Goal: Task Accomplishment & Management: Complete application form

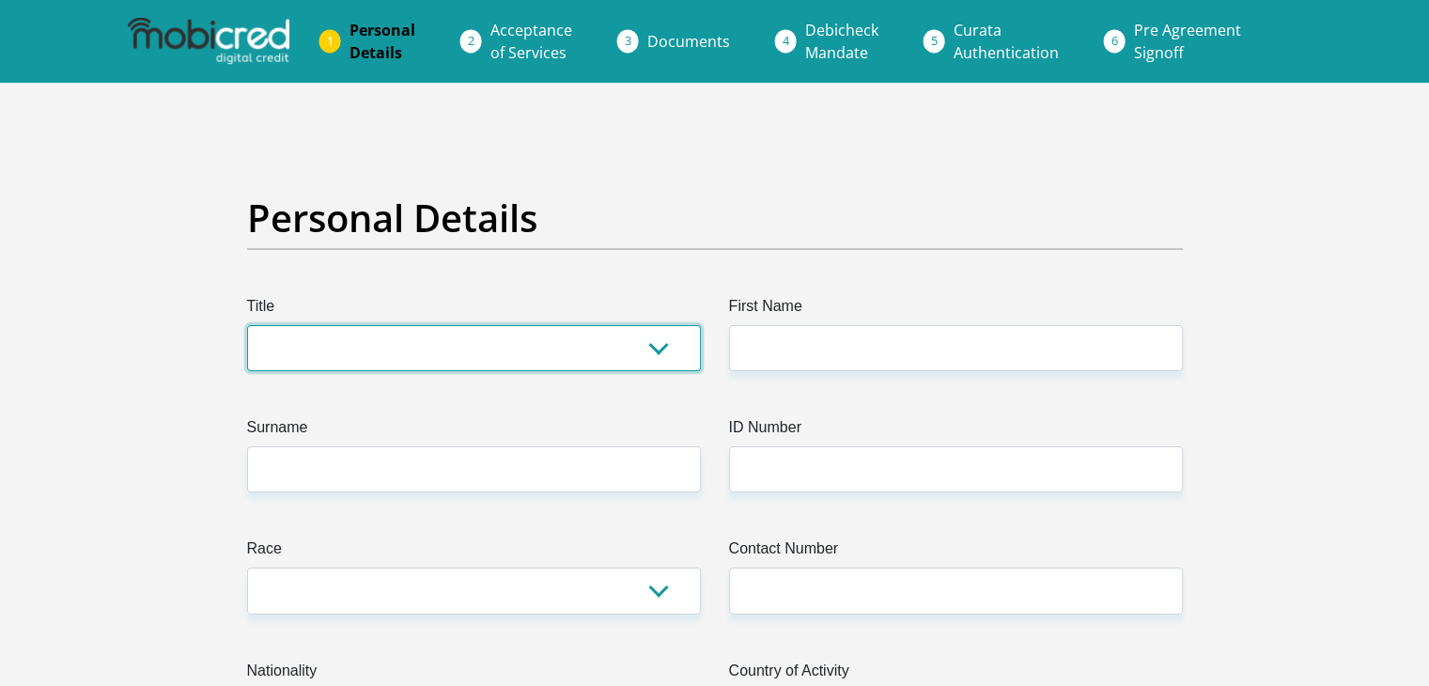
drag, startPoint x: 0, startPoint y: 0, endPoint x: 529, endPoint y: 346, distance: 632.1
click at [529, 346] on select "Mr Ms Mrs Dr [PERSON_NAME]" at bounding box center [474, 348] width 454 height 46
select select "Mrs"
click at [247, 325] on select "Mr Ms Mrs Dr [PERSON_NAME]" at bounding box center [474, 348] width 454 height 46
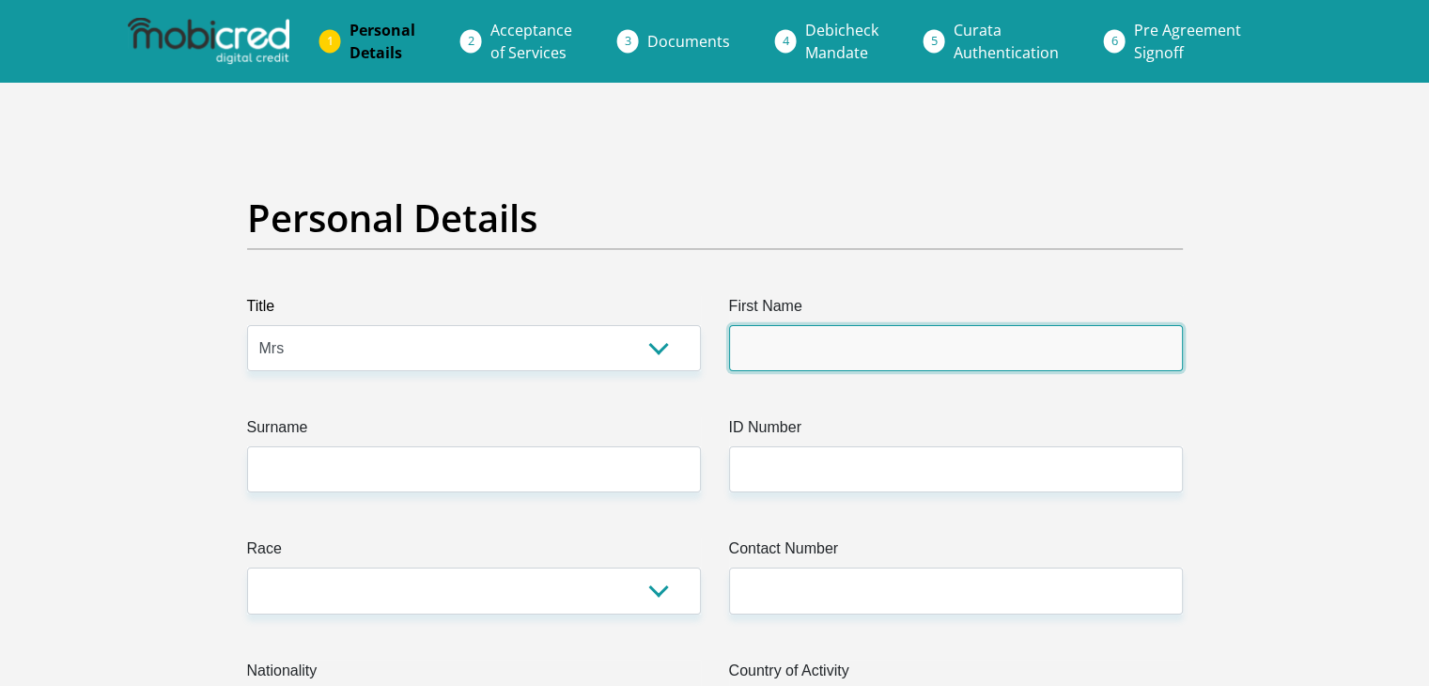
click at [797, 366] on input "First Name" at bounding box center [956, 348] width 454 height 46
type input "Lettia"
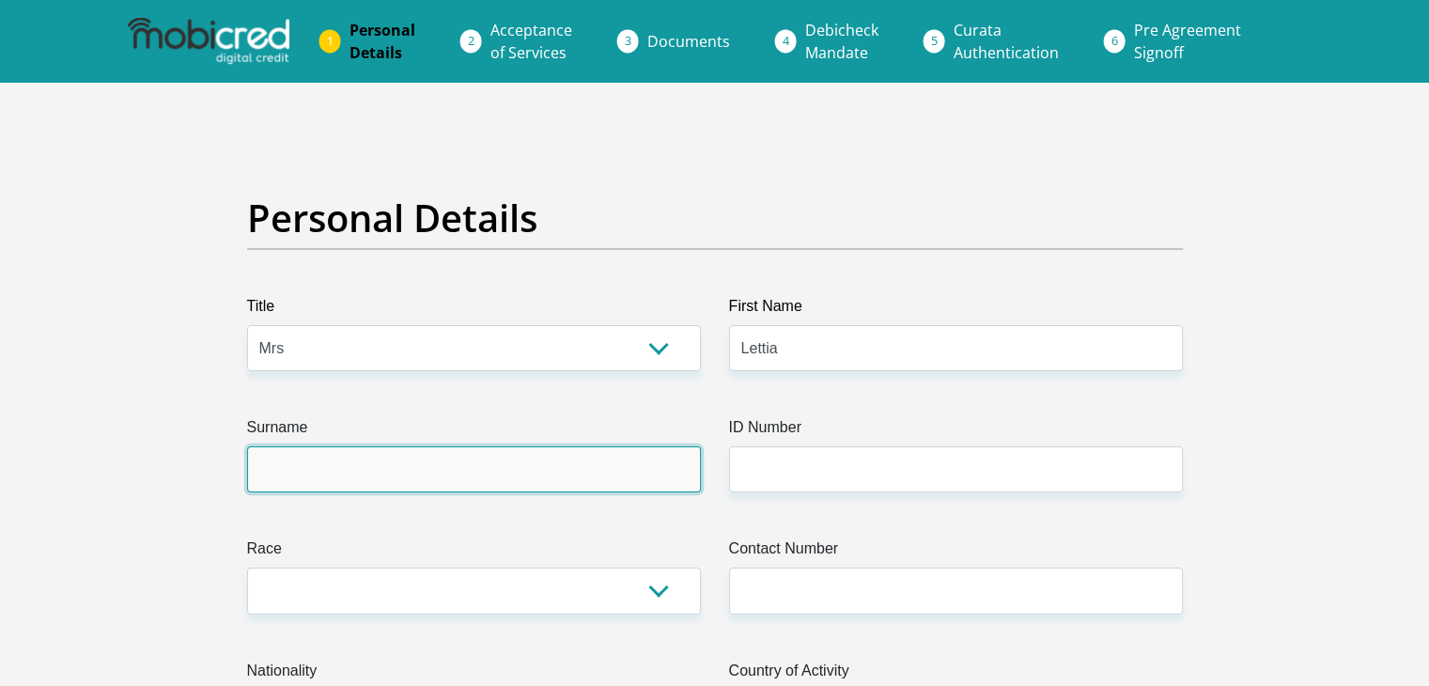
click at [552, 463] on input "Surname" at bounding box center [474, 469] width 454 height 46
type input "[PERSON_NAME]"
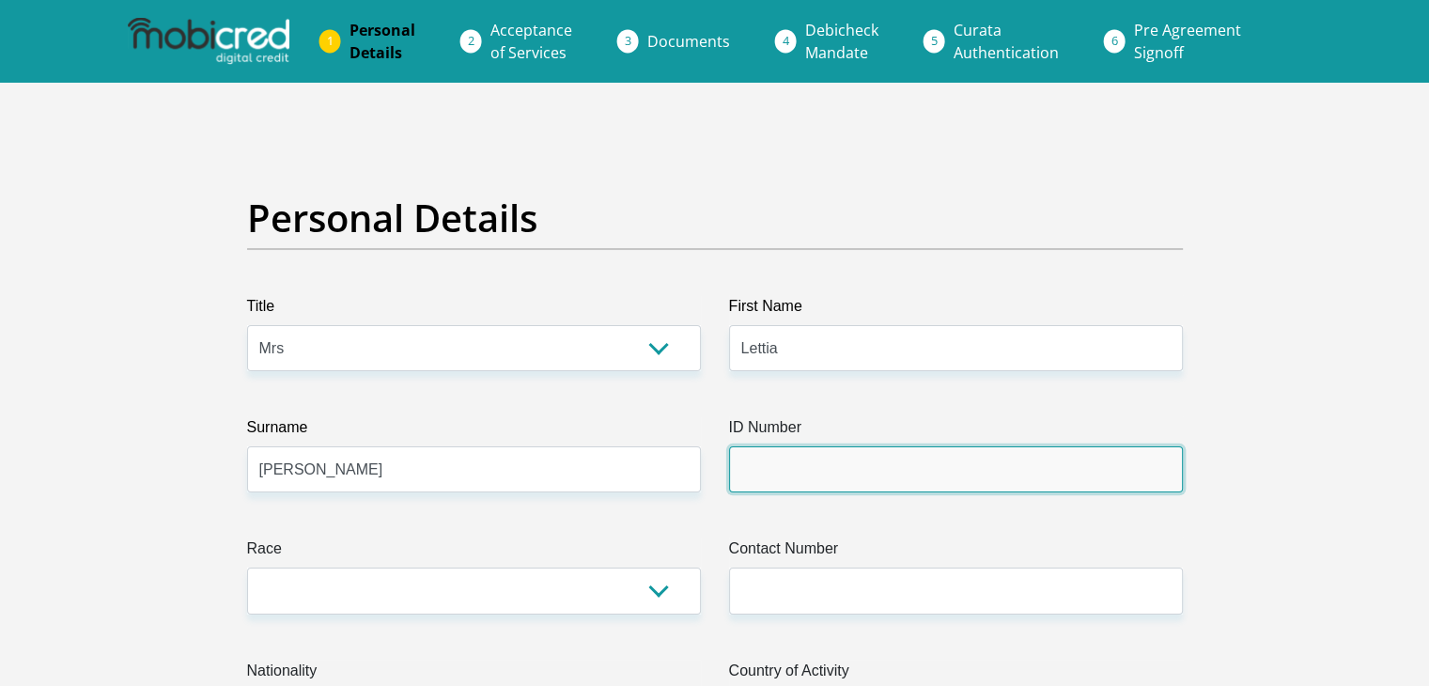
click at [877, 469] on input "ID Number" at bounding box center [956, 469] width 454 height 46
type input "7207200033086"
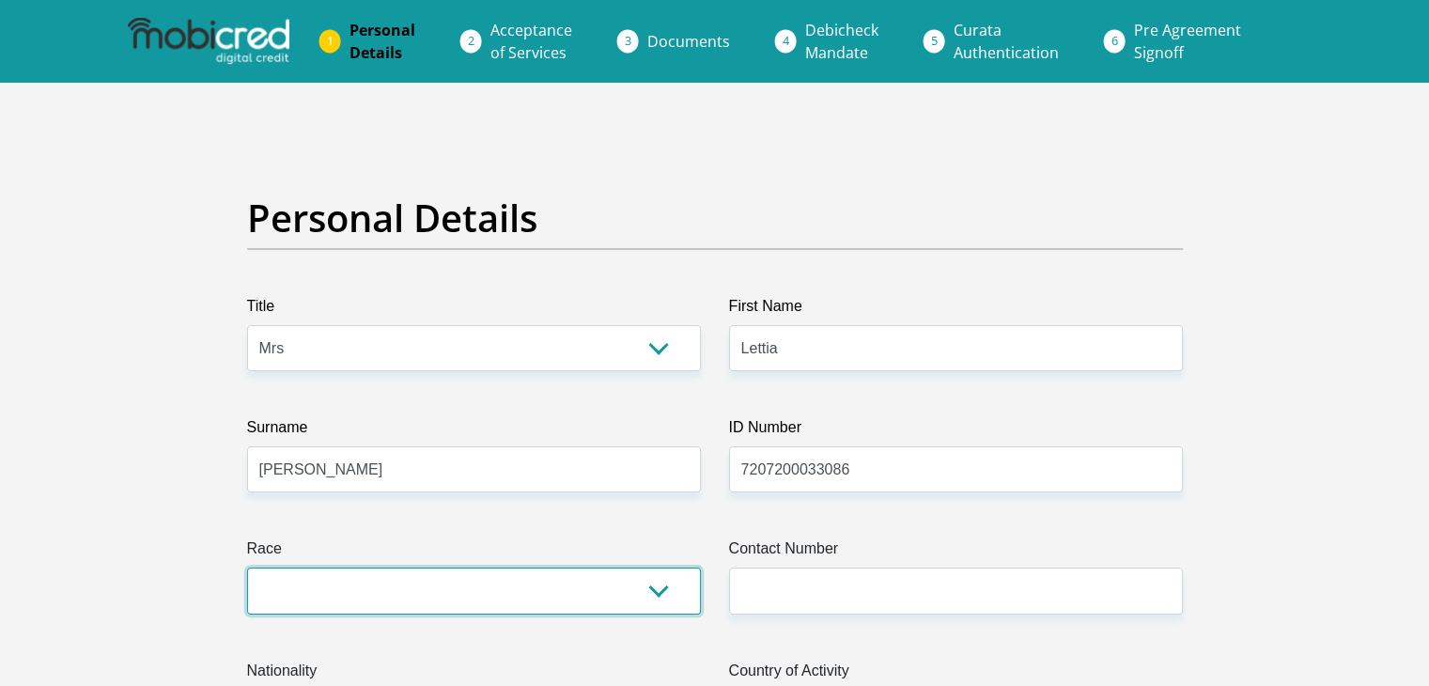
click at [658, 591] on select "Black Coloured Indian White Other" at bounding box center [474, 591] width 454 height 46
select select "4"
click at [247, 568] on select "Black Coloured Indian White Other" at bounding box center [474, 591] width 454 height 46
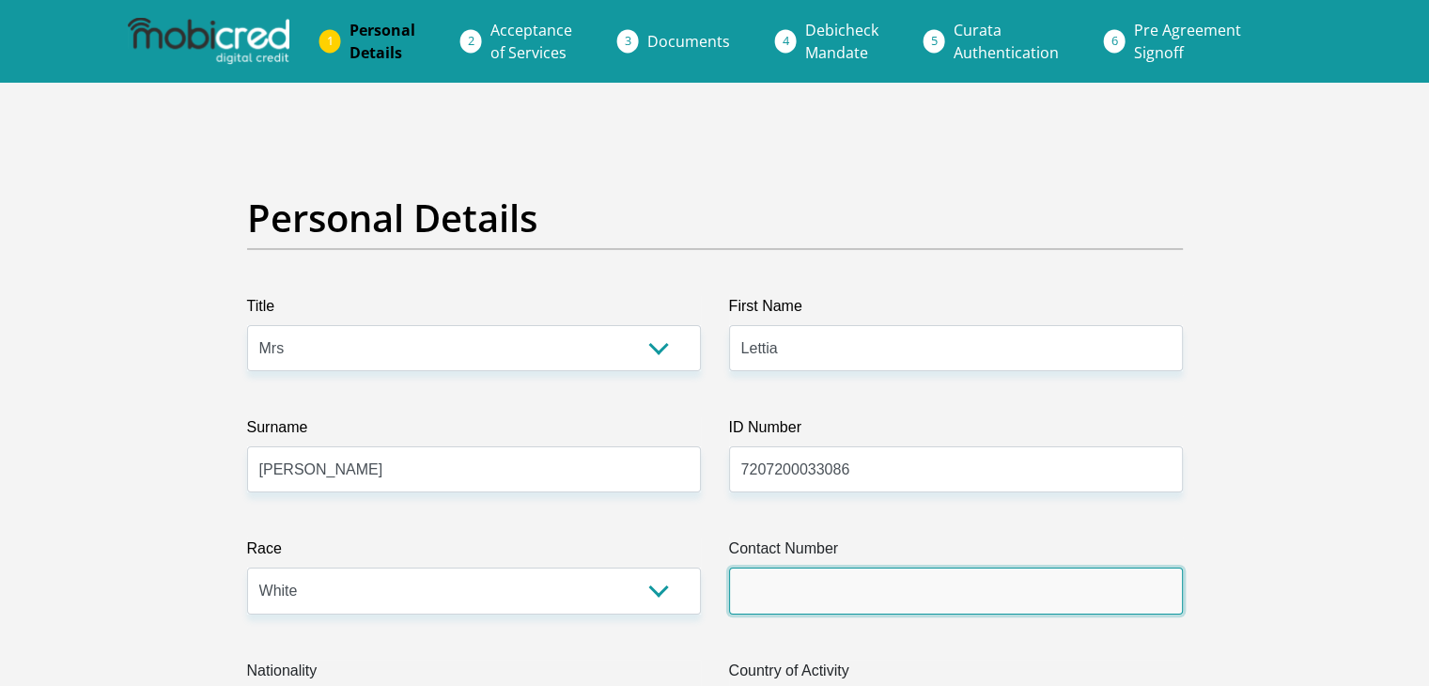
click at [854, 608] on input "Contact Number" at bounding box center [956, 591] width 454 height 46
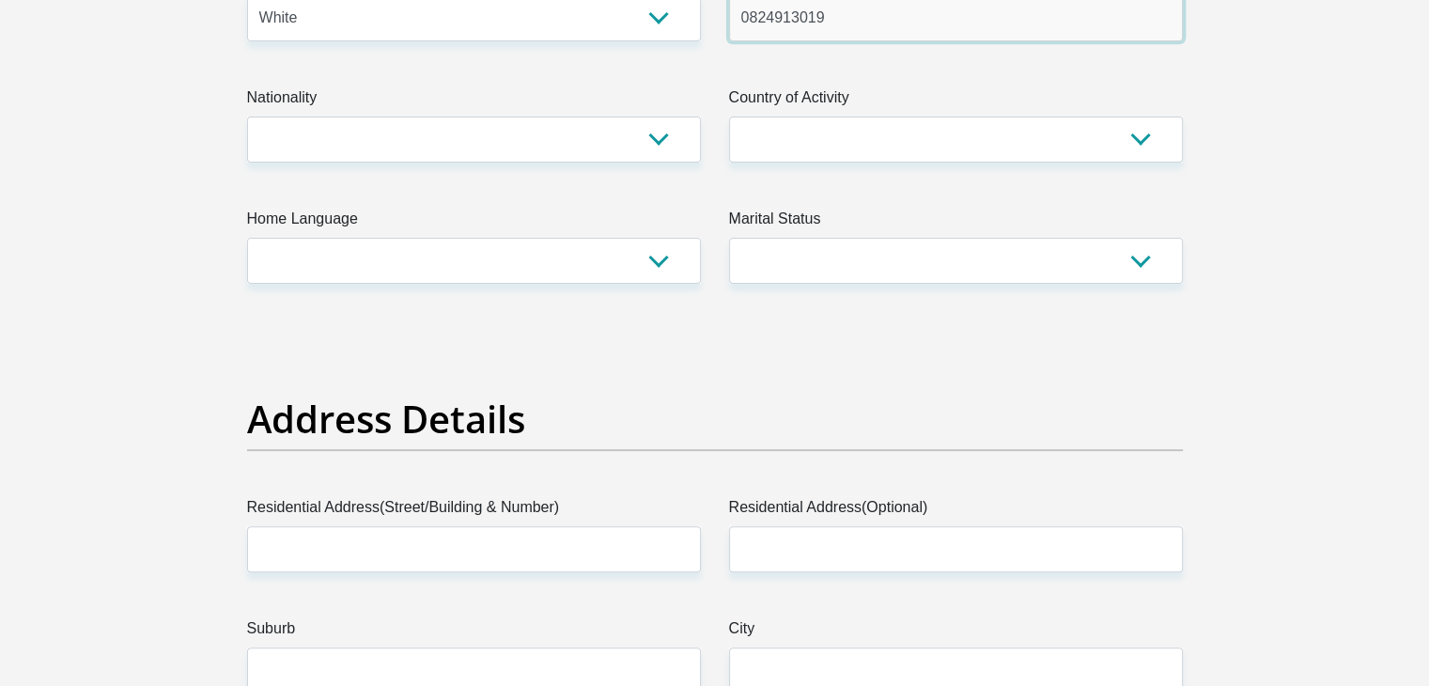
scroll to position [582, 0]
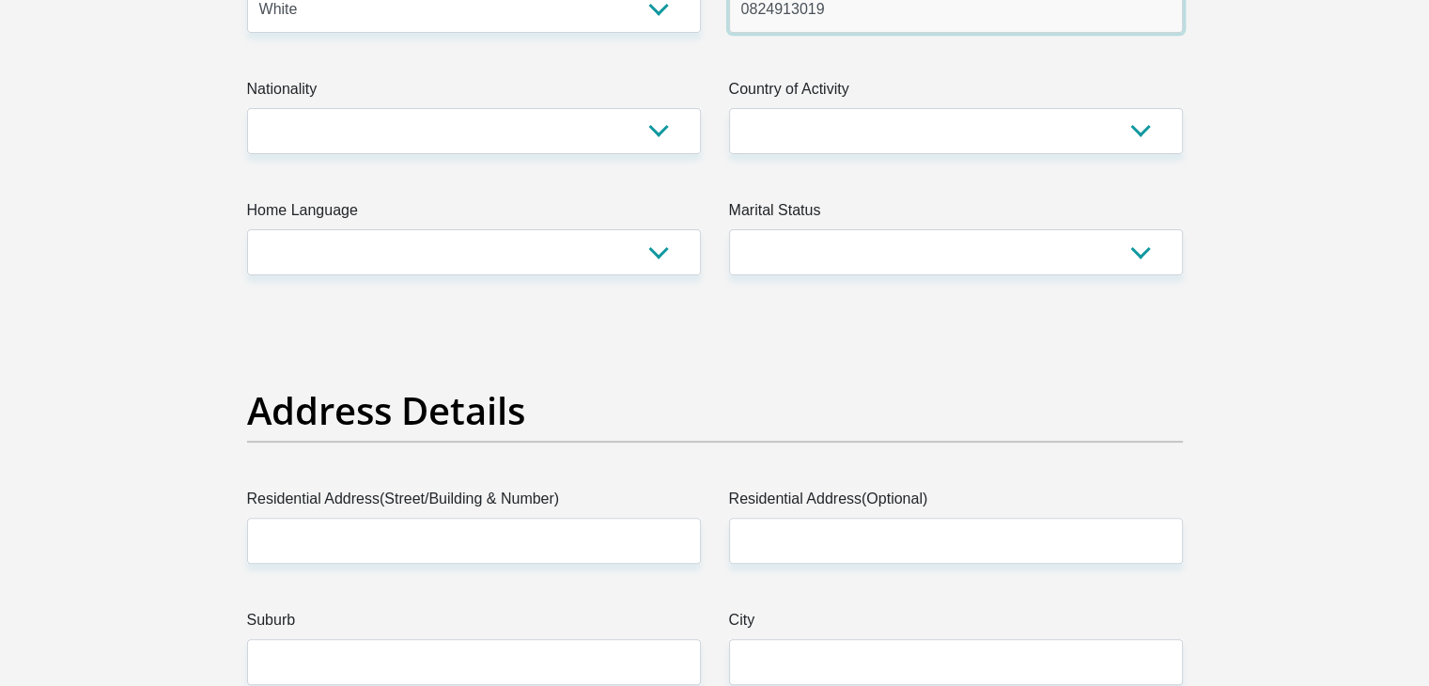
type input "0824913019"
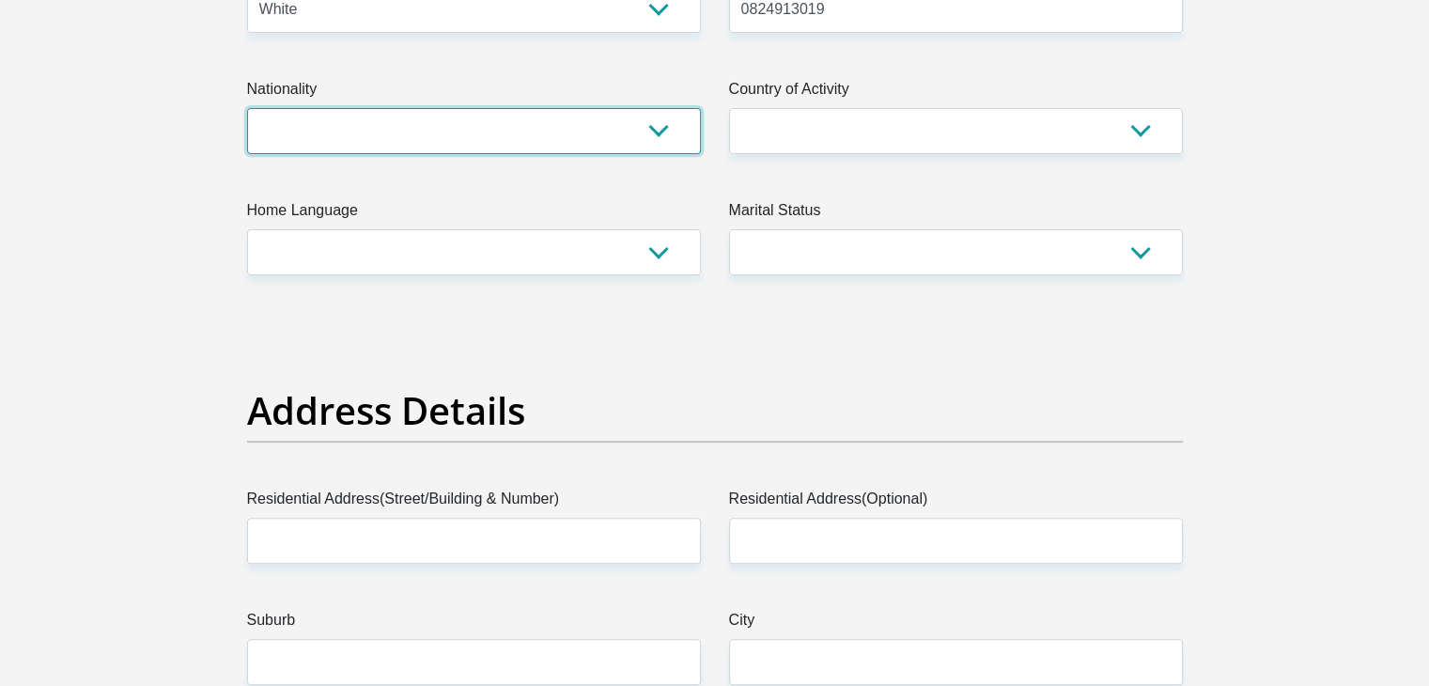
click at [647, 129] on select "[GEOGRAPHIC_DATA] [GEOGRAPHIC_DATA] [GEOGRAPHIC_DATA] [GEOGRAPHIC_DATA] [GEOGRA…" at bounding box center [474, 131] width 454 height 46
select select "ZAF"
click at [247, 108] on select "[GEOGRAPHIC_DATA] [GEOGRAPHIC_DATA] [GEOGRAPHIC_DATA] [GEOGRAPHIC_DATA] [GEOGRA…" at bounding box center [474, 131] width 454 height 46
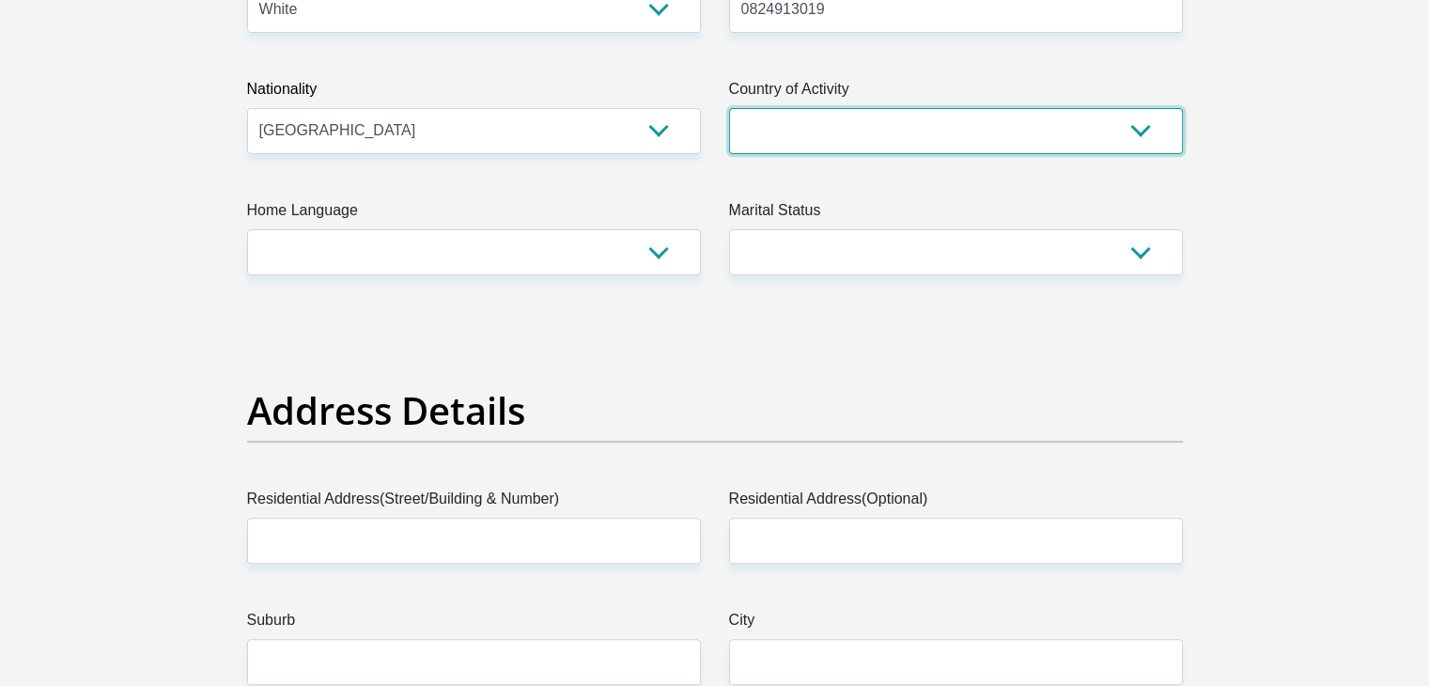
click at [1147, 131] on select "[GEOGRAPHIC_DATA] [GEOGRAPHIC_DATA] [GEOGRAPHIC_DATA] [GEOGRAPHIC_DATA] [GEOGRA…" at bounding box center [956, 131] width 454 height 46
select select "ZAF"
click at [729, 108] on select "[GEOGRAPHIC_DATA] [GEOGRAPHIC_DATA] [GEOGRAPHIC_DATA] [GEOGRAPHIC_DATA] [GEOGRA…" at bounding box center [956, 131] width 454 height 46
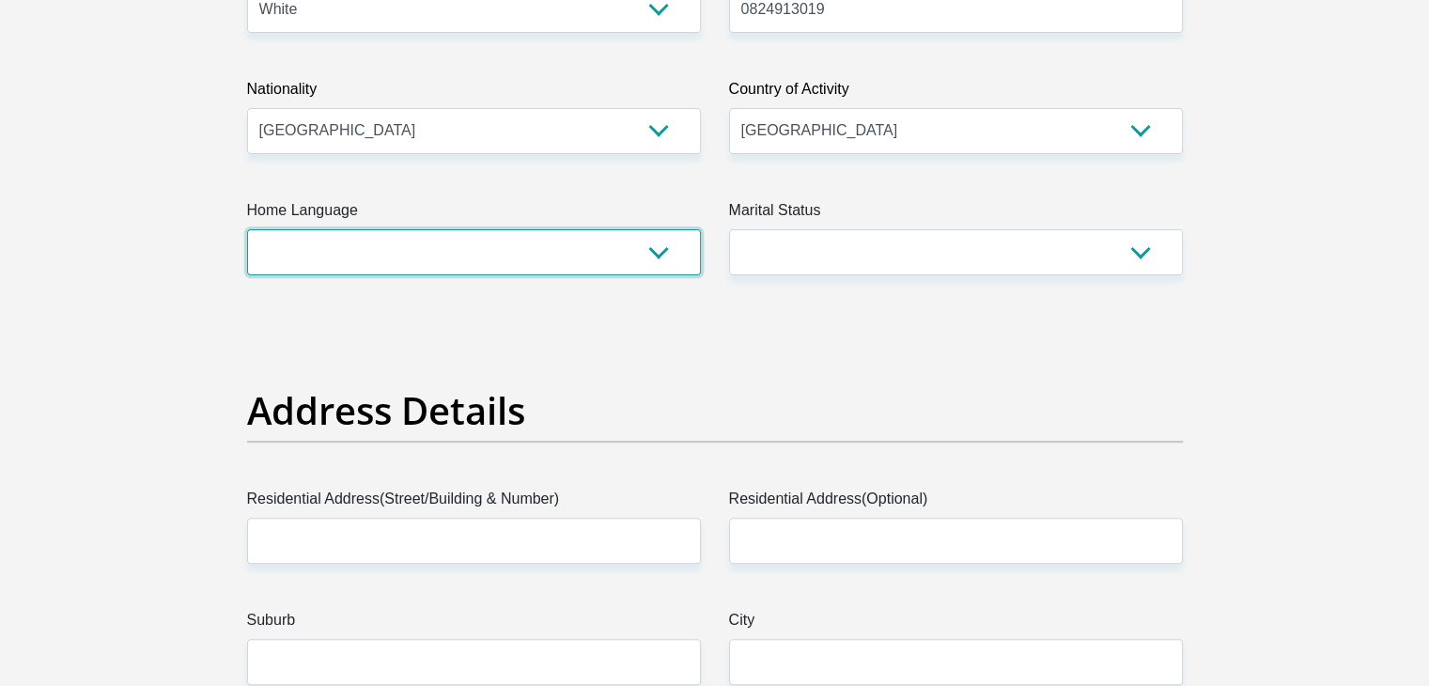
click at [668, 253] on select "Afrikaans English Sepedi South Ndebele Southern Sotho Swati Tsonga Tswana Venda…" at bounding box center [474, 252] width 454 height 46
select select "afr"
click at [247, 229] on select "Afrikaans English Sepedi South Ndebele Southern Sotho Swati Tsonga Tswana Venda…" at bounding box center [474, 252] width 454 height 46
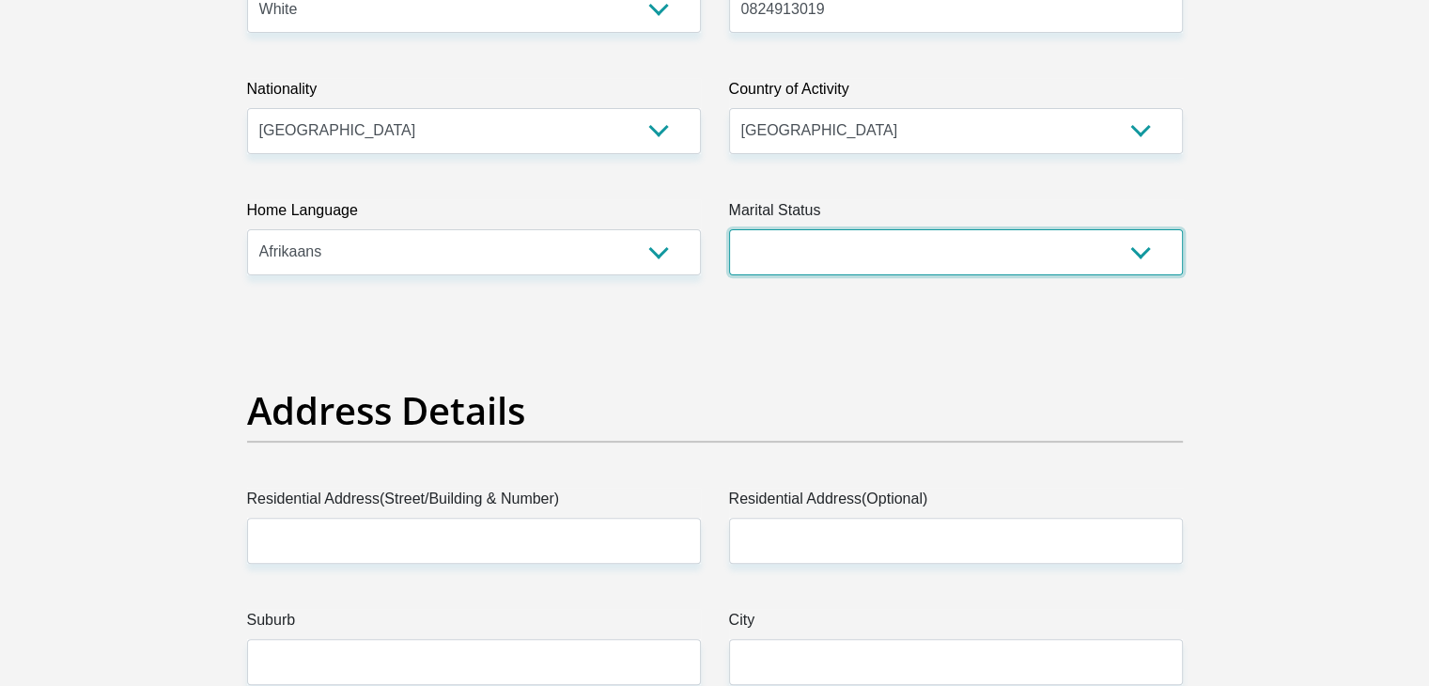
click at [1146, 256] on select "Married ANC Single Divorced Widowed Married COP or Customary Law" at bounding box center [956, 252] width 454 height 46
select select "5"
click at [729, 229] on select "Married ANC Single Divorced Widowed Married COP or Customary Law" at bounding box center [956, 252] width 454 height 46
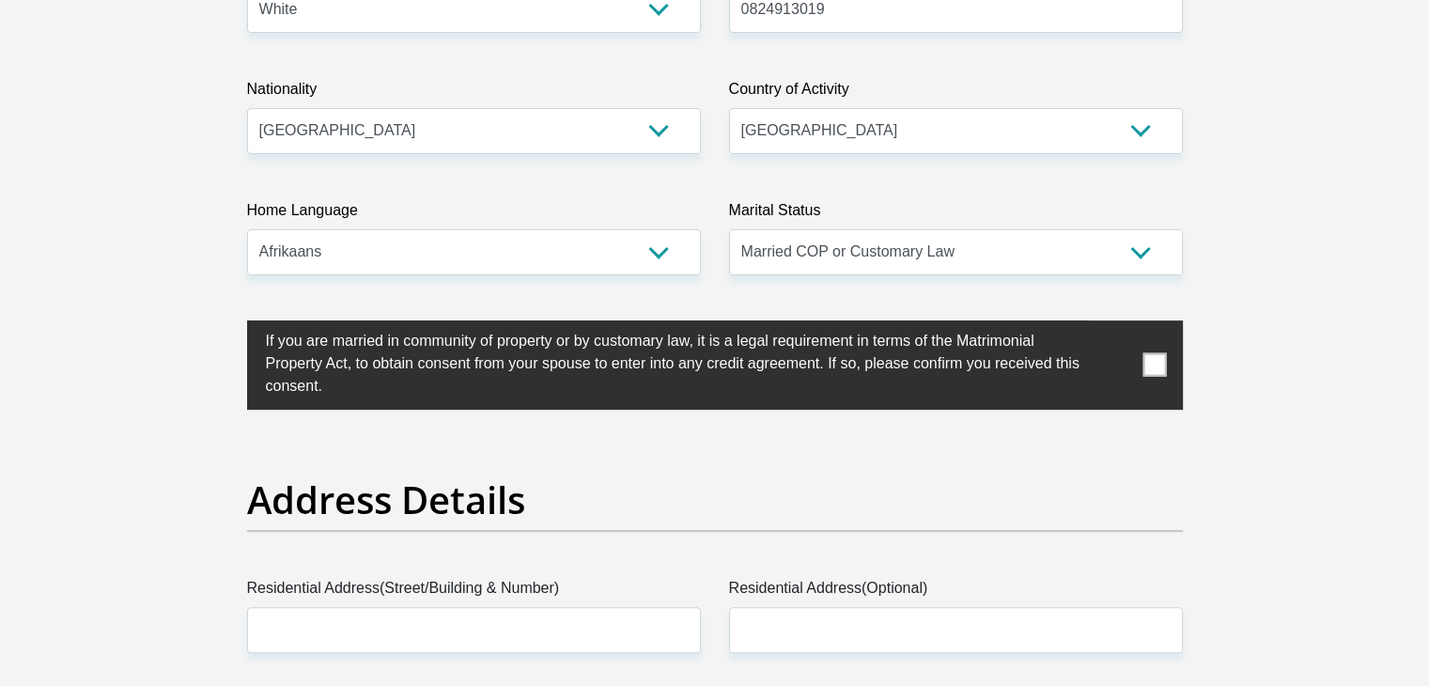
click at [1159, 369] on span at bounding box center [1154, 364] width 23 height 23
click at [228, 325] on input "checkbox" at bounding box center [228, 325] width 0 height 0
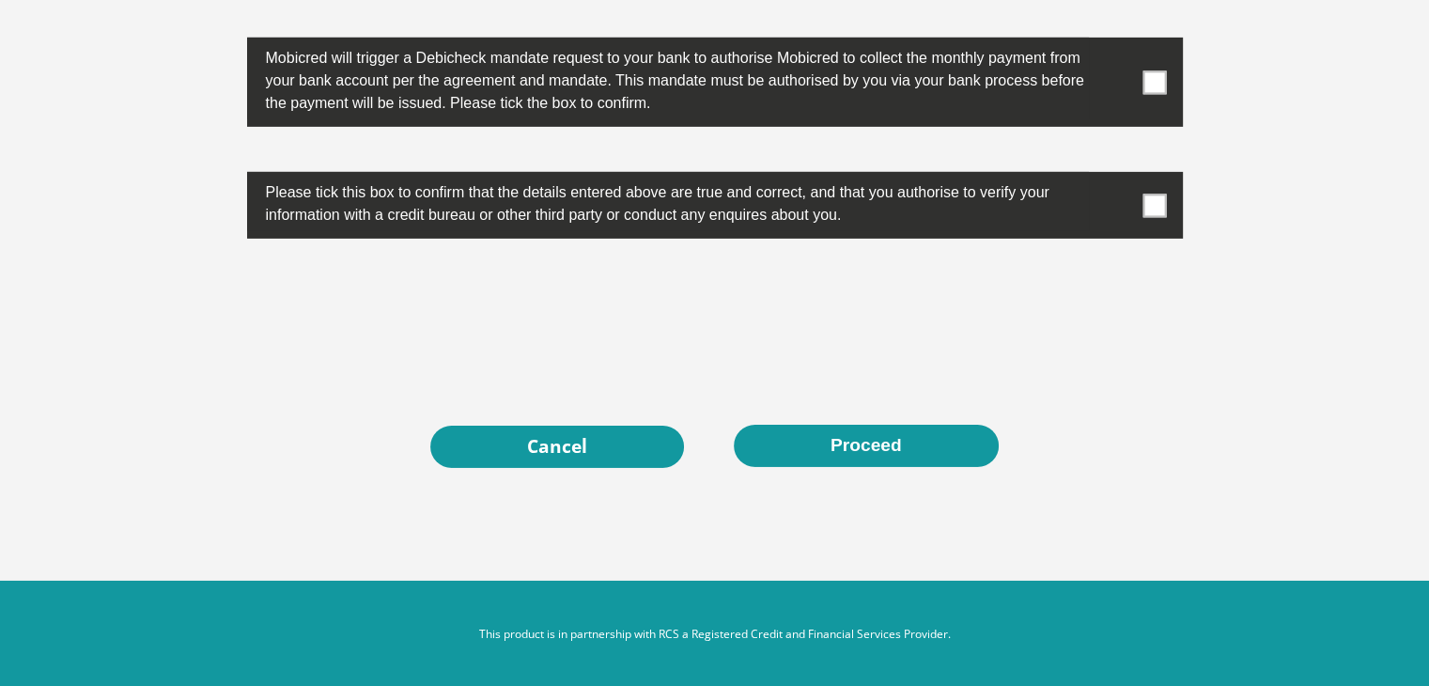
scroll to position [2977, 0]
